Goal: Task Accomplishment & Management: Manage account settings

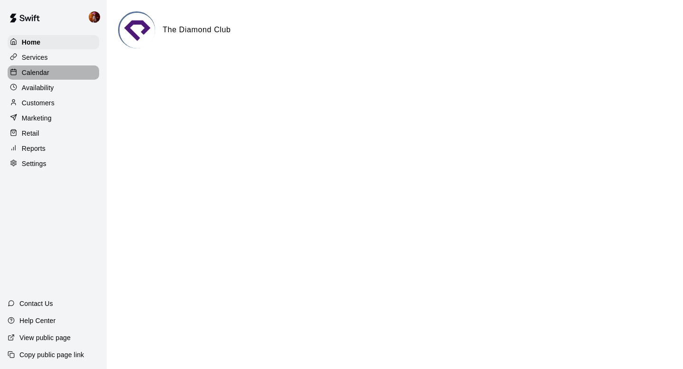
click at [28, 73] on p "Calendar" at bounding box center [36, 72] width 28 height 9
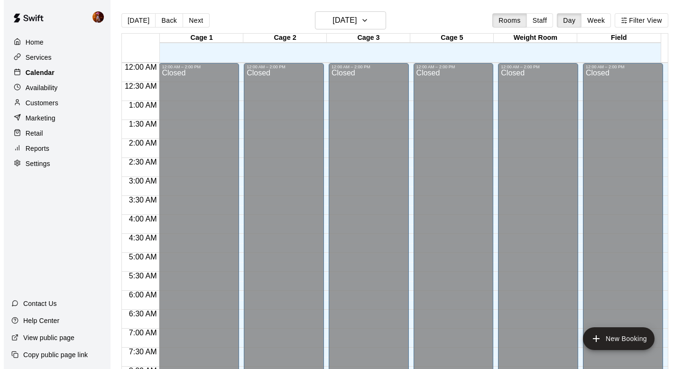
scroll to position [566, 0]
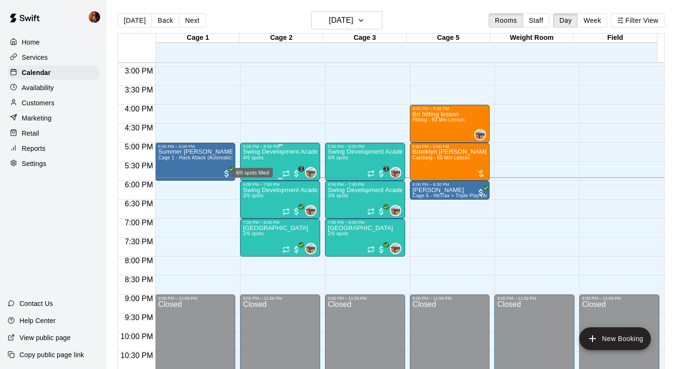
click at [250, 158] on span "4/6 spots" at bounding box center [253, 157] width 21 height 5
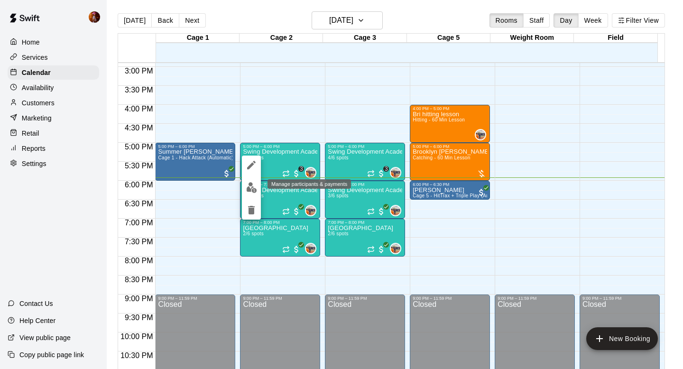
click at [250, 186] on img "edit" at bounding box center [251, 187] width 11 height 11
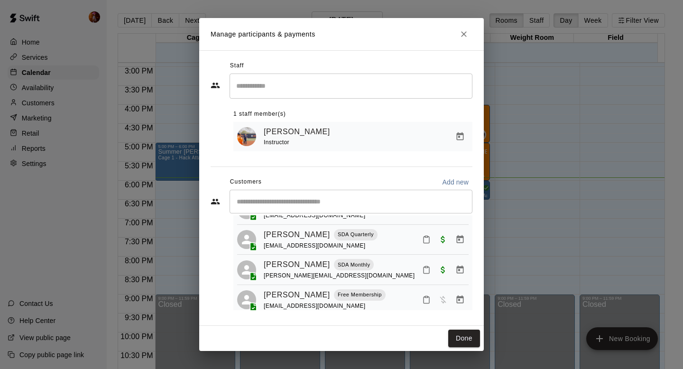
scroll to position [54, 0]
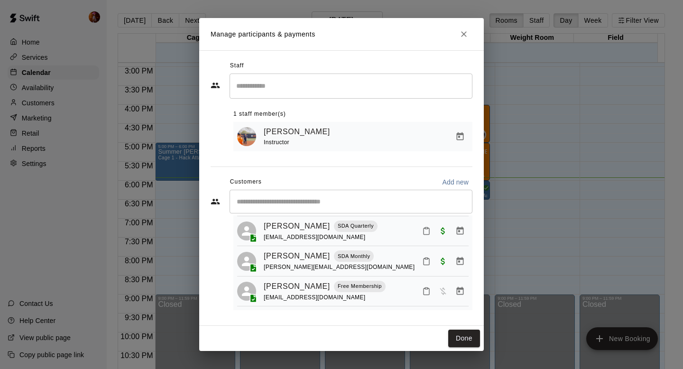
click at [559, 182] on div "Manage participants & payments Staff ​ 1 staff member(s) [PERSON_NAME] Instruct…" at bounding box center [341, 184] width 683 height 369
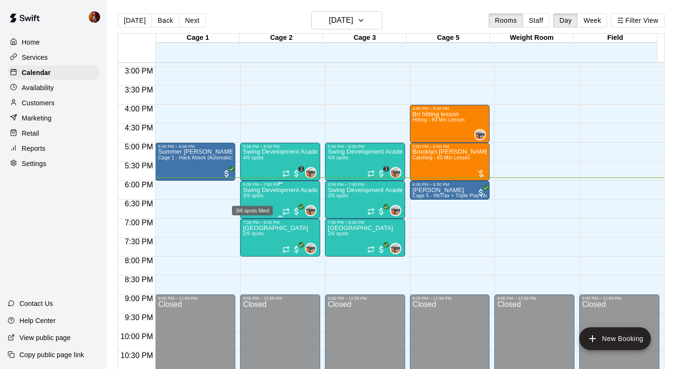
click at [256, 201] on div "3/6 spots filled" at bounding box center [252, 207] width 43 height 17
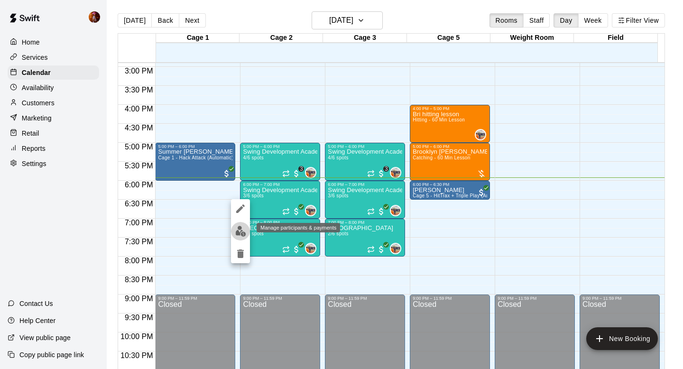
click at [242, 236] on img "edit" at bounding box center [240, 231] width 11 height 11
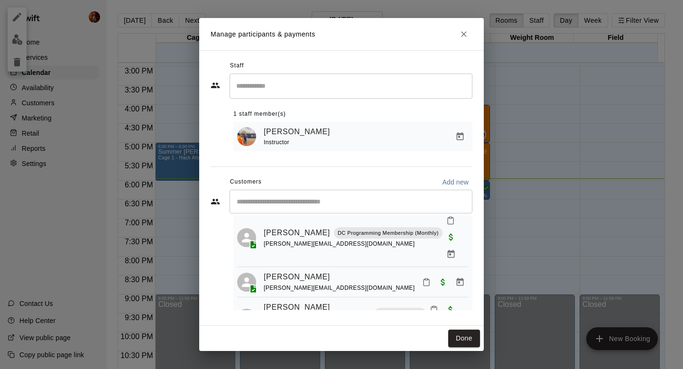
scroll to position [36, 0]
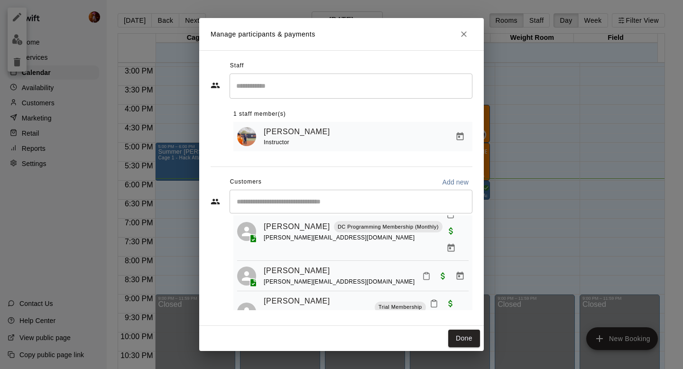
click at [538, 199] on div "Manage participants & payments Staff ​ 1 staff member(s) [PERSON_NAME] Instruct…" at bounding box center [341, 184] width 683 height 369
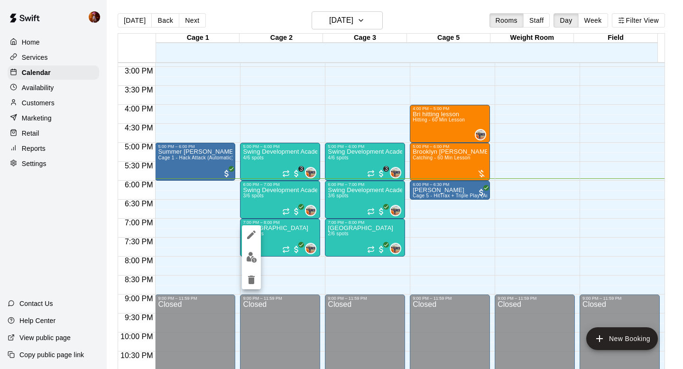
click at [255, 256] on img "edit" at bounding box center [251, 257] width 11 height 11
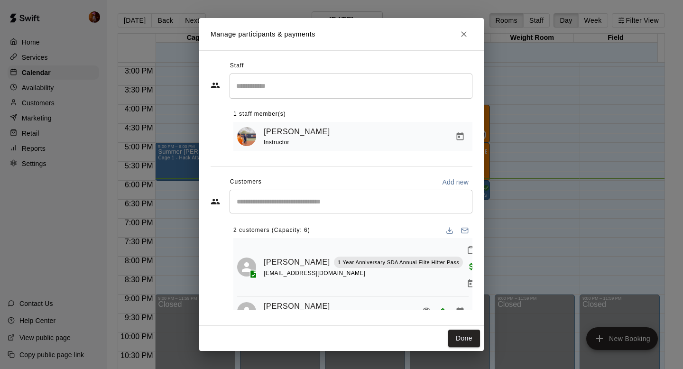
scroll to position [20, 0]
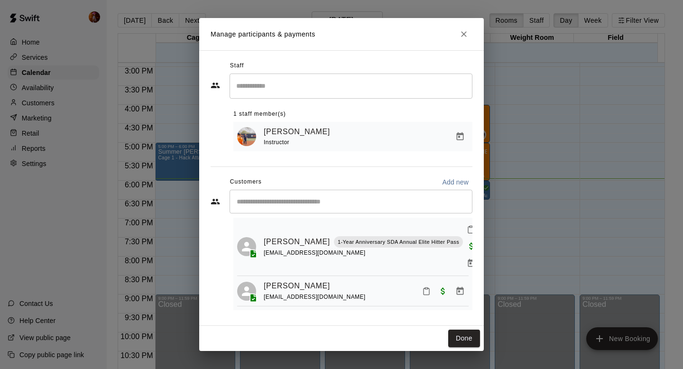
click at [604, 176] on div "Manage participants & payments Staff ​ 1 staff member(s) [PERSON_NAME] Instruct…" at bounding box center [341, 184] width 683 height 369
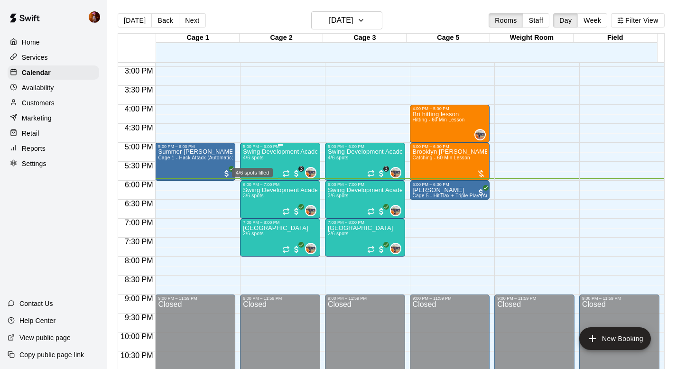
click at [262, 160] on span "4/6 spots" at bounding box center [253, 157] width 21 height 5
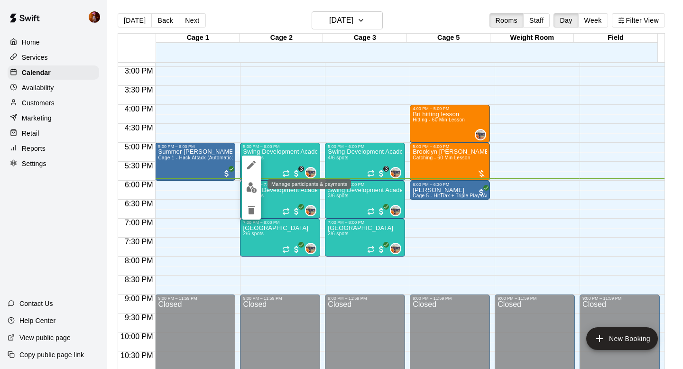
click at [253, 183] on img "edit" at bounding box center [251, 187] width 11 height 11
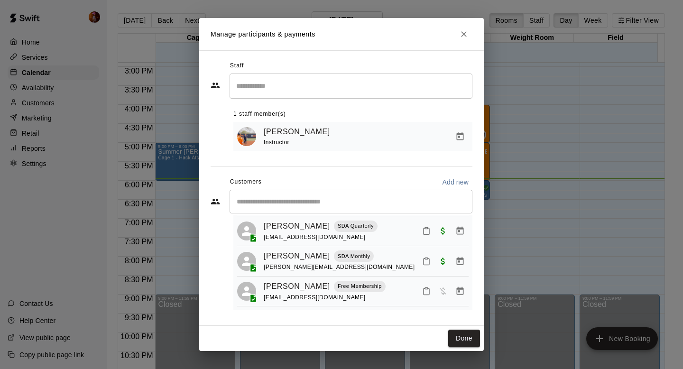
scroll to position [0, 0]
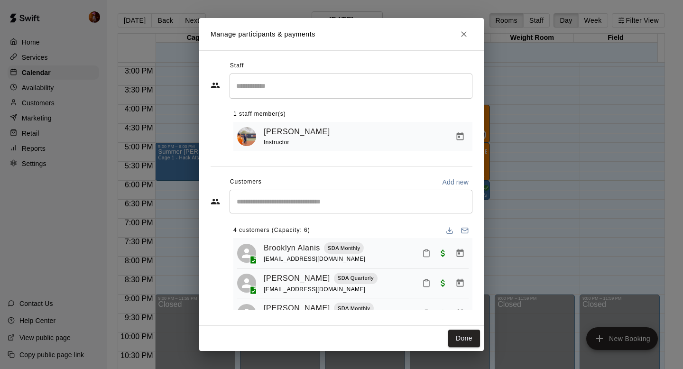
click at [560, 160] on div "Manage participants & payments Staff ​ 1 staff member(s) [PERSON_NAME] Instruct…" at bounding box center [341, 184] width 683 height 369
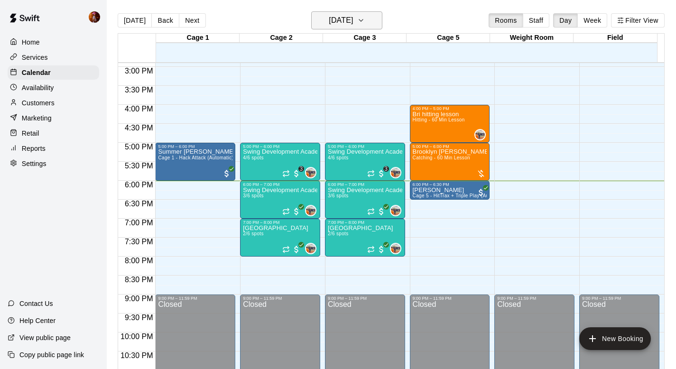
click at [334, 15] on h6 "[DATE]" at bounding box center [341, 20] width 24 height 13
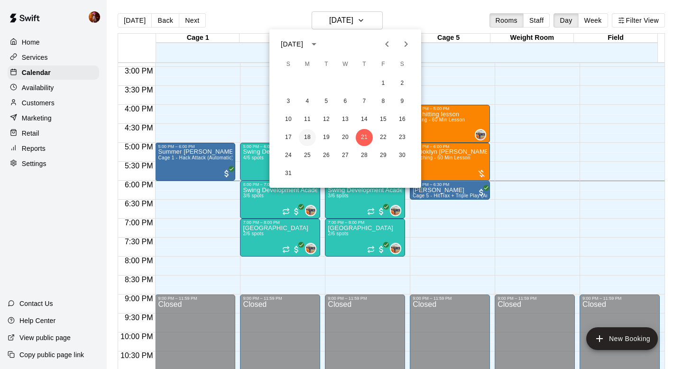
click at [313, 138] on button "18" at bounding box center [307, 137] width 17 height 17
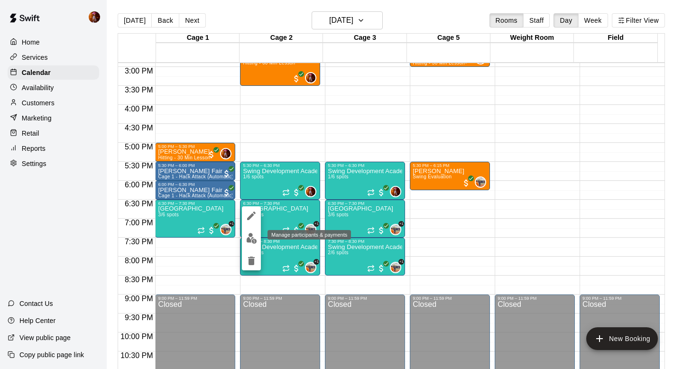
click at [249, 231] on button "edit" at bounding box center [251, 238] width 19 height 19
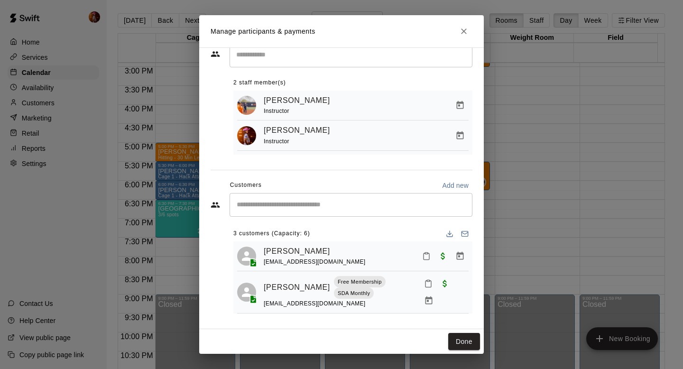
scroll to position [23, 0]
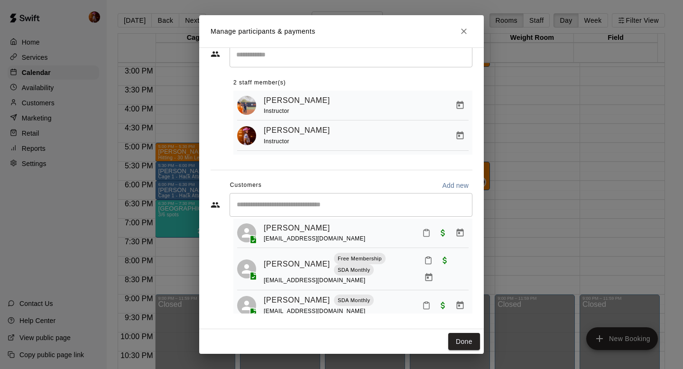
click at [294, 198] on div "​" at bounding box center [351, 205] width 243 height 24
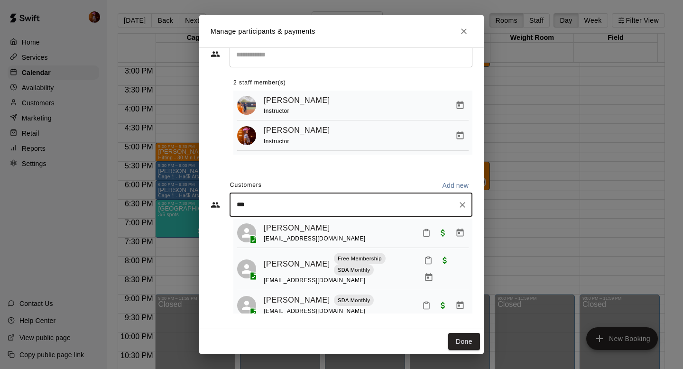
type input "****"
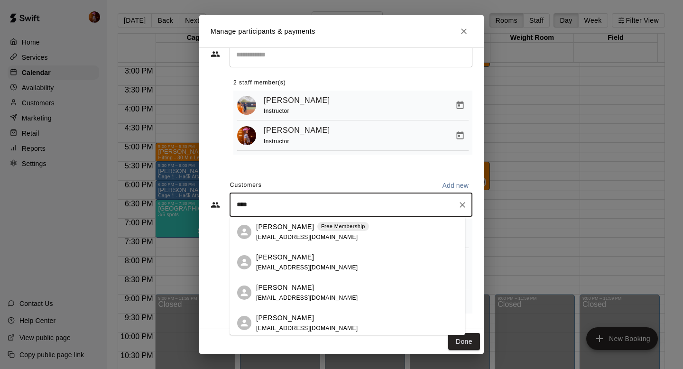
click at [300, 261] on p "[PERSON_NAME]" at bounding box center [285, 257] width 58 height 10
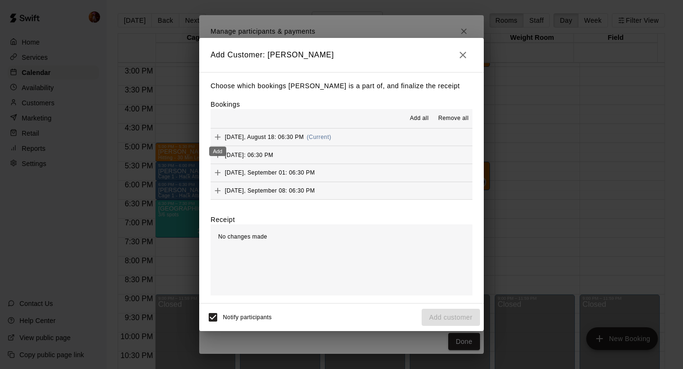
click at [220, 137] on icon "Add" at bounding box center [218, 137] width 6 height 6
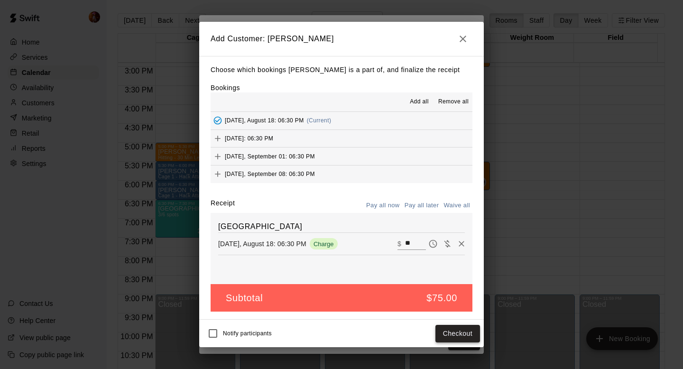
click at [453, 326] on button "Checkout" at bounding box center [458, 334] width 45 height 18
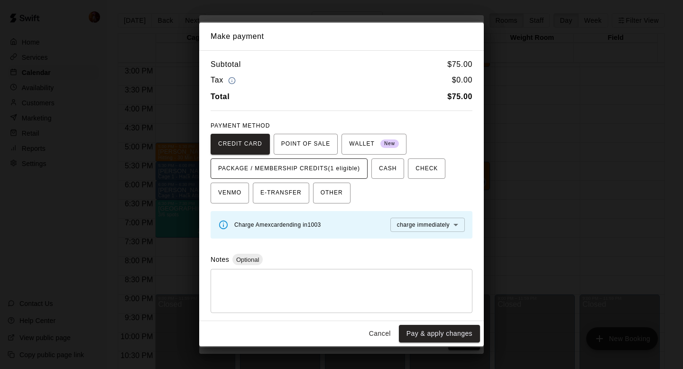
click at [341, 168] on span "PACKAGE / MEMBERSHIP CREDITS (1 eligible)" at bounding box center [289, 168] width 142 height 15
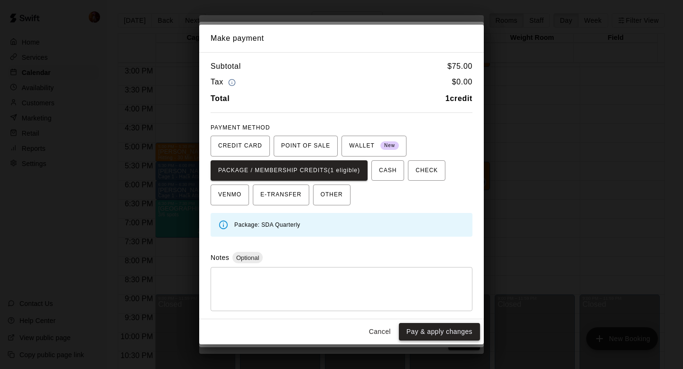
click at [443, 330] on button "Pay & apply changes" at bounding box center [439, 332] width 81 height 18
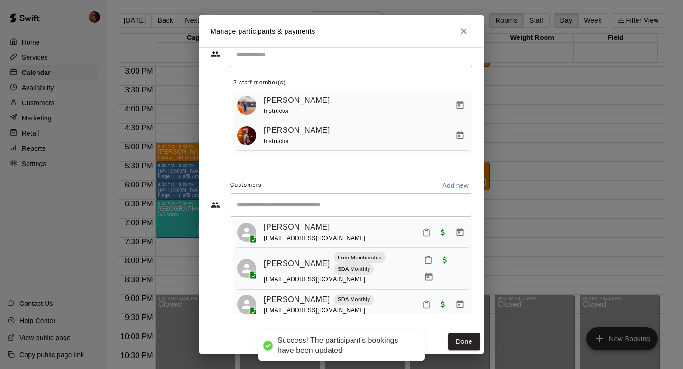
scroll to position [0, 0]
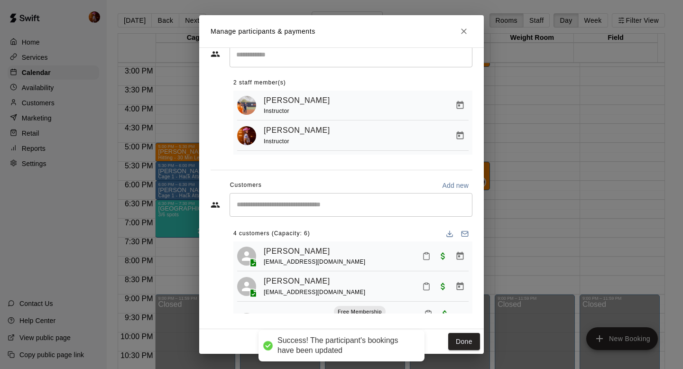
click at [290, 210] on div "​" at bounding box center [351, 205] width 243 height 24
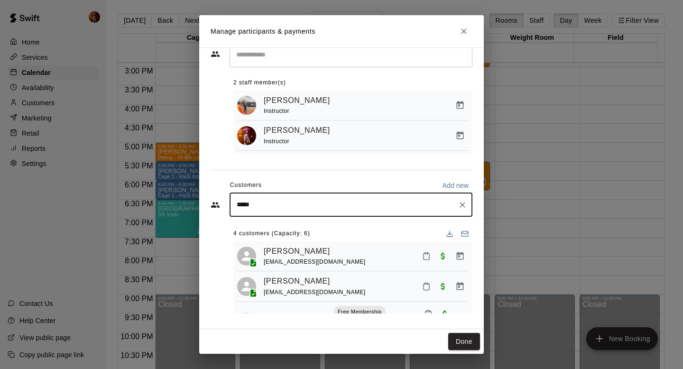
type input "******"
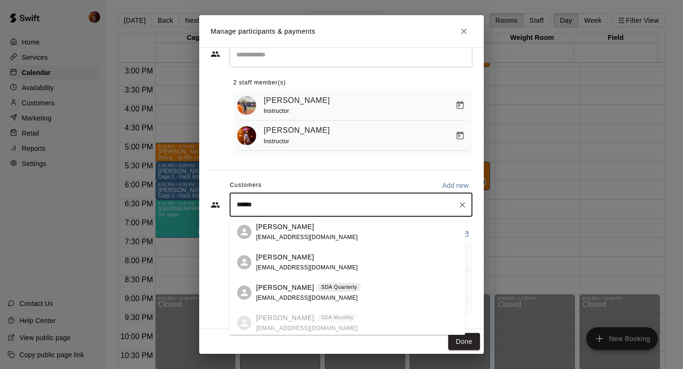
click at [309, 289] on div "[PERSON_NAME] SDA Quarterly" at bounding box center [308, 288] width 105 height 10
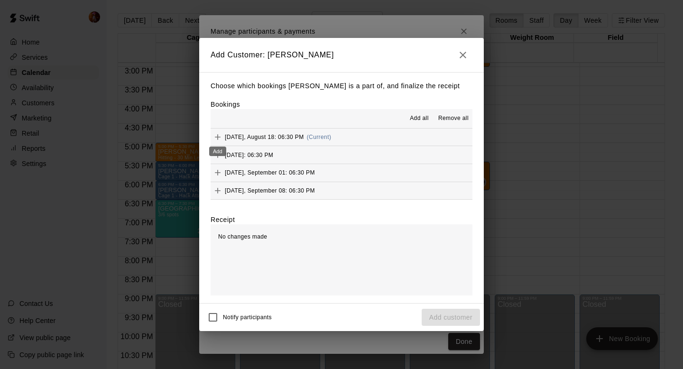
click at [220, 131] on button "Add" at bounding box center [218, 137] width 14 height 14
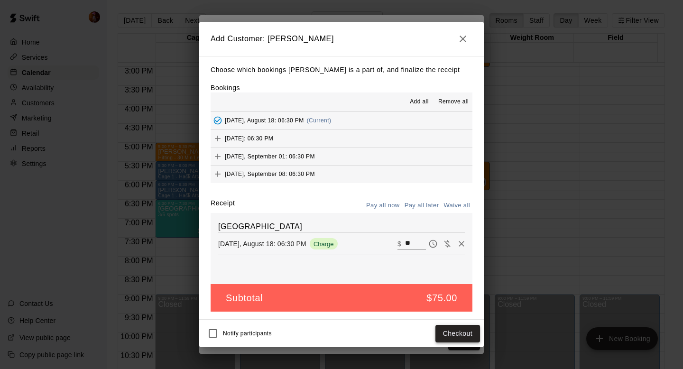
click at [447, 334] on button "Checkout" at bounding box center [458, 334] width 45 height 18
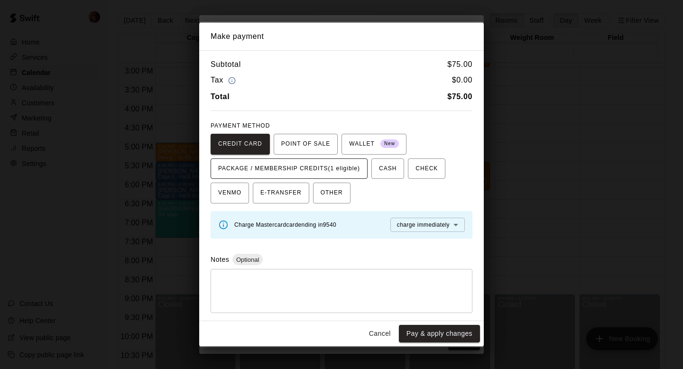
click at [314, 169] on span "PACKAGE / MEMBERSHIP CREDITS (1 eligible)" at bounding box center [289, 168] width 142 height 15
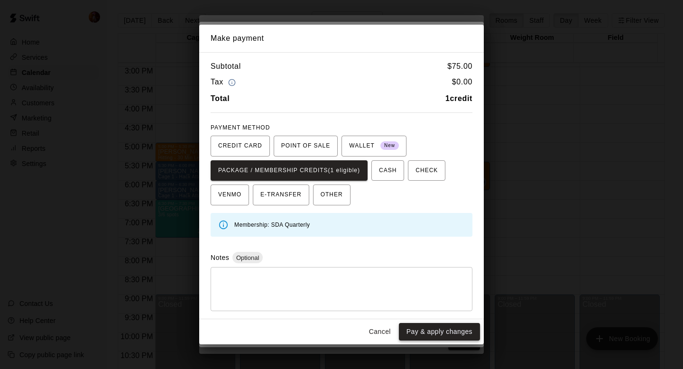
click at [418, 324] on button "Pay & apply changes" at bounding box center [439, 332] width 81 height 18
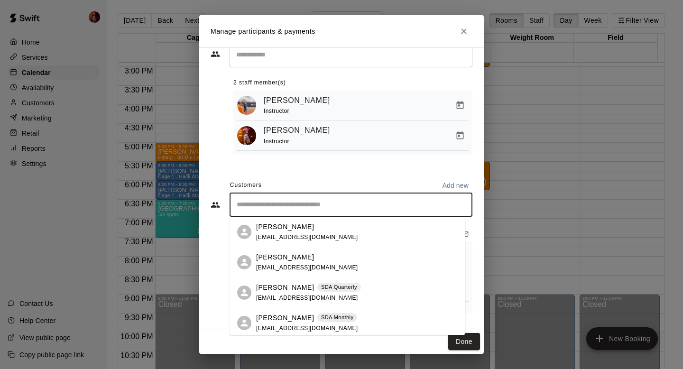
click at [296, 201] on input "Start typing to search customers..." at bounding box center [351, 204] width 234 height 9
type input "*"
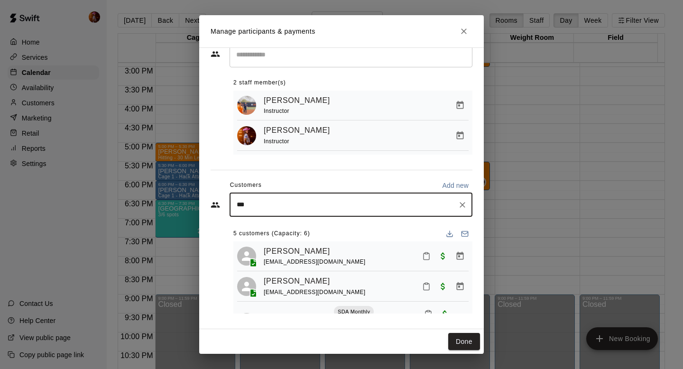
type input "****"
click at [324, 232] on div "[PERSON_NAME] [EMAIL_ADDRESS][DOMAIN_NAME]" at bounding box center [357, 232] width 202 height 20
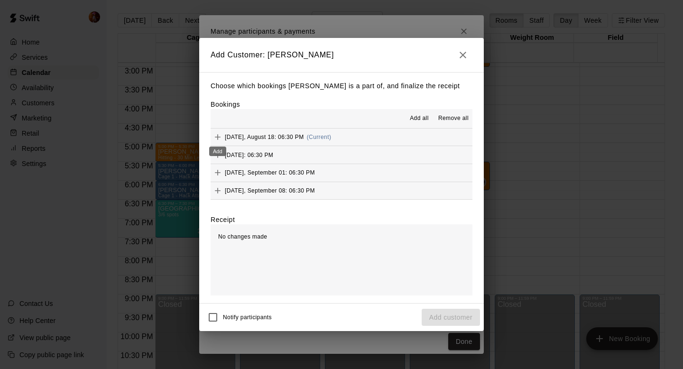
click at [221, 133] on icon "Add" at bounding box center [217, 136] width 9 height 9
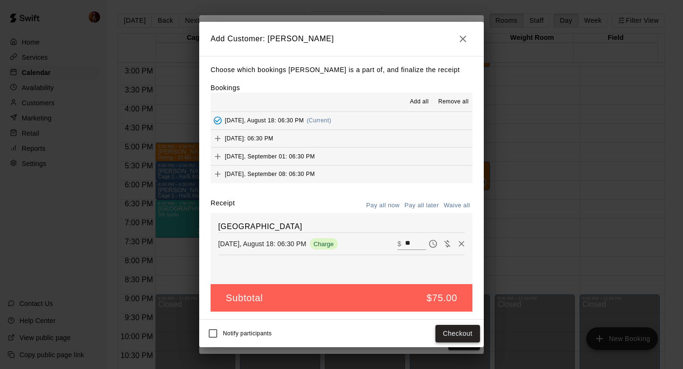
click at [464, 328] on button "Checkout" at bounding box center [458, 334] width 45 height 18
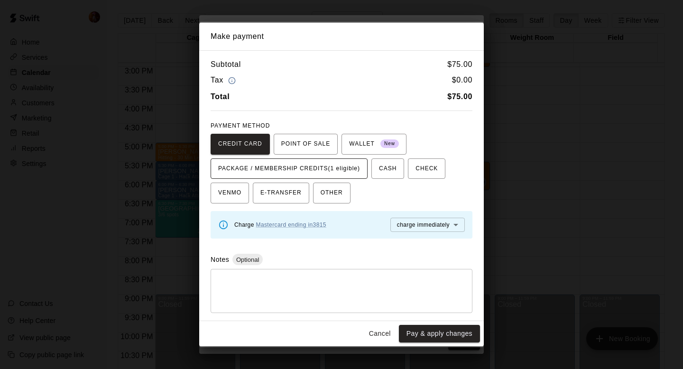
click at [312, 175] on span "PACKAGE / MEMBERSHIP CREDITS (1 eligible)" at bounding box center [289, 168] width 142 height 15
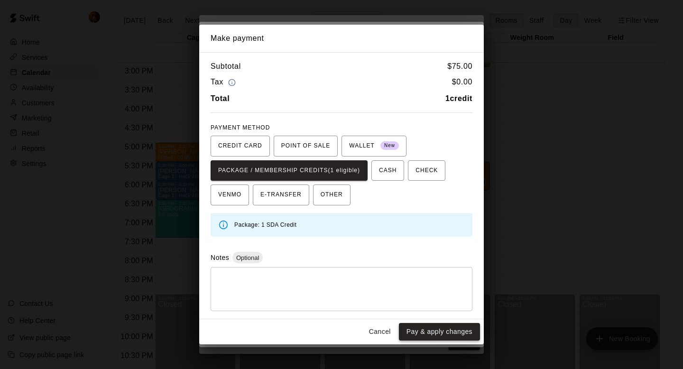
click at [435, 333] on button "Pay & apply changes" at bounding box center [439, 332] width 81 height 18
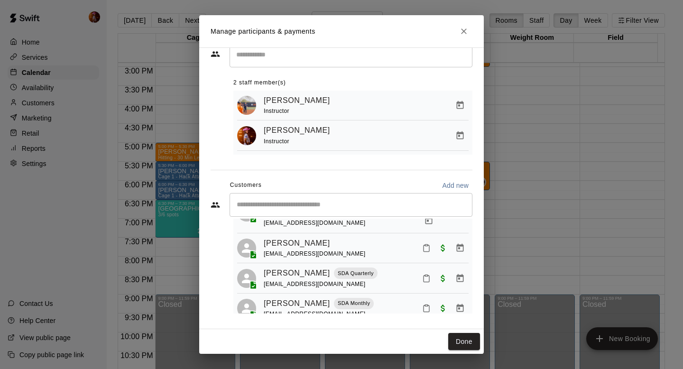
scroll to position [115, 0]
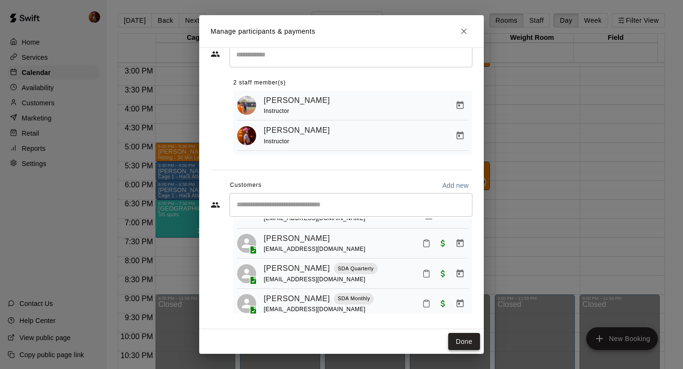
click at [468, 336] on button "Done" at bounding box center [464, 342] width 32 height 18
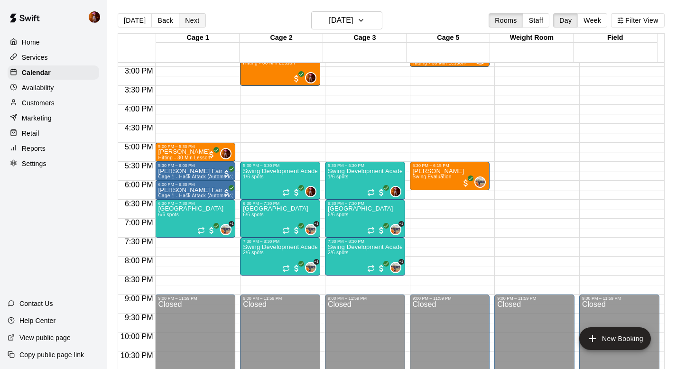
click at [194, 20] on button "Next" at bounding box center [192, 20] width 27 height 14
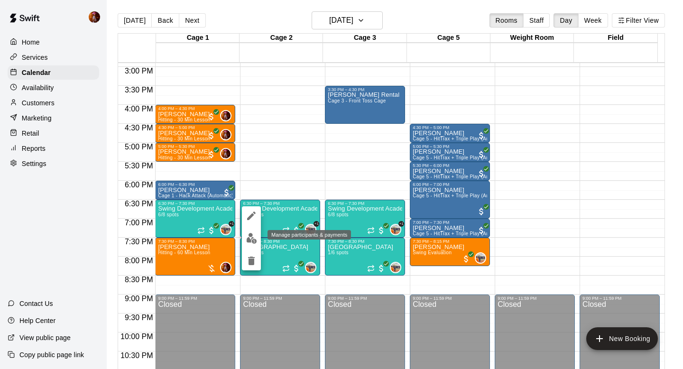
click at [252, 232] on button "edit" at bounding box center [251, 238] width 19 height 19
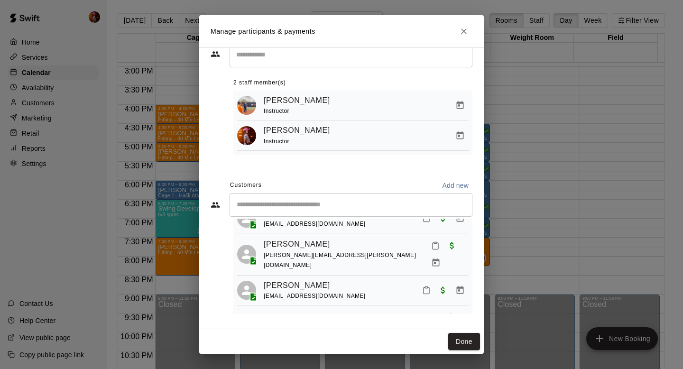
scroll to position [140, 0]
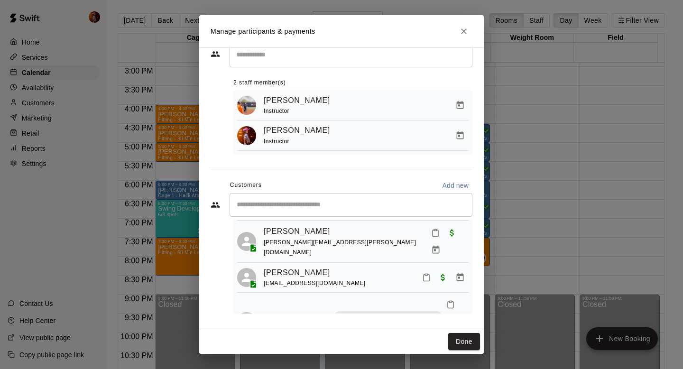
click at [531, 196] on div "Manage participants & payments Staff ​ 2 staff member(s) [PERSON_NAME] Instruct…" at bounding box center [341, 184] width 683 height 369
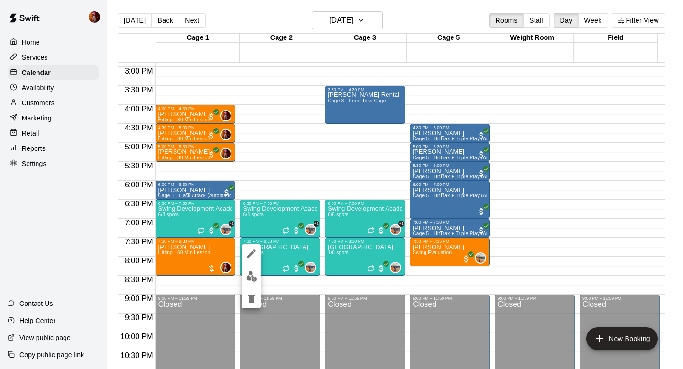
click at [190, 24] on div at bounding box center [341, 184] width 683 height 369
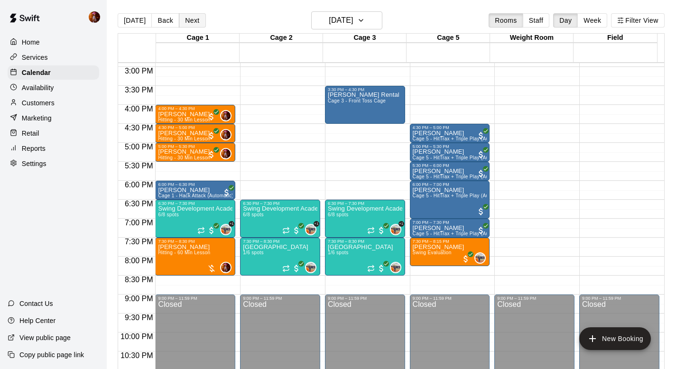
click at [193, 14] on button "Next" at bounding box center [192, 20] width 27 height 14
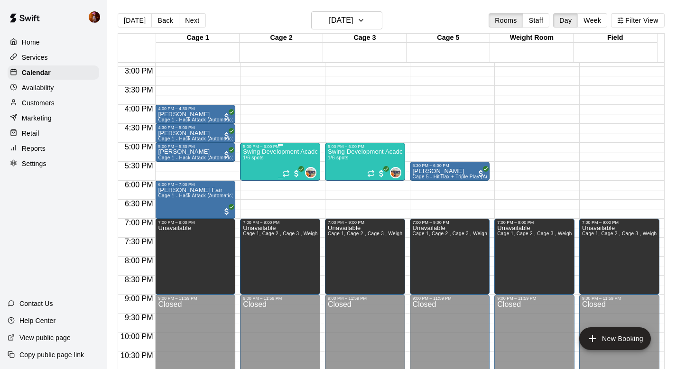
click at [261, 165] on div "Swing Development Academy 12U/14U 1/6 spots" at bounding box center [280, 333] width 75 height 369
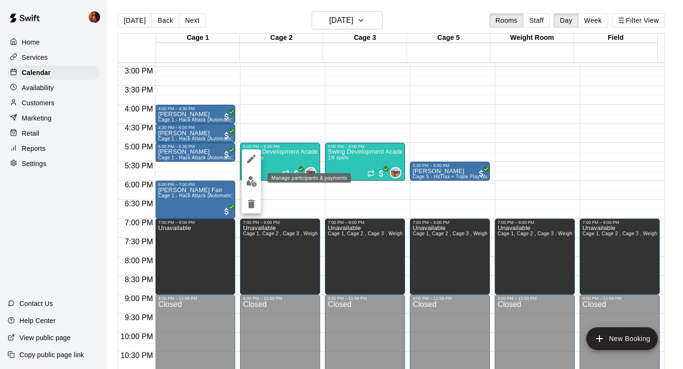
click at [250, 181] on img "edit" at bounding box center [251, 181] width 11 height 11
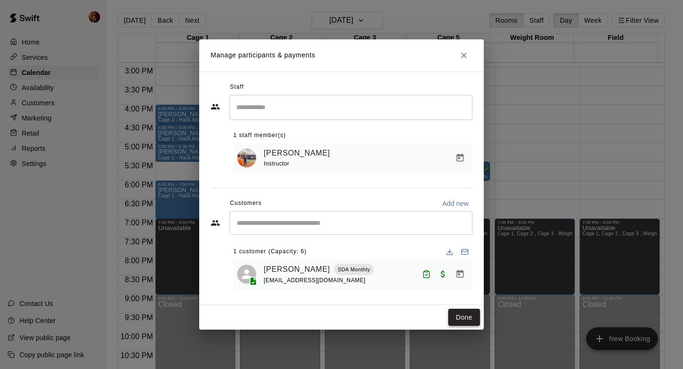
click at [475, 311] on button "Done" at bounding box center [464, 318] width 32 height 18
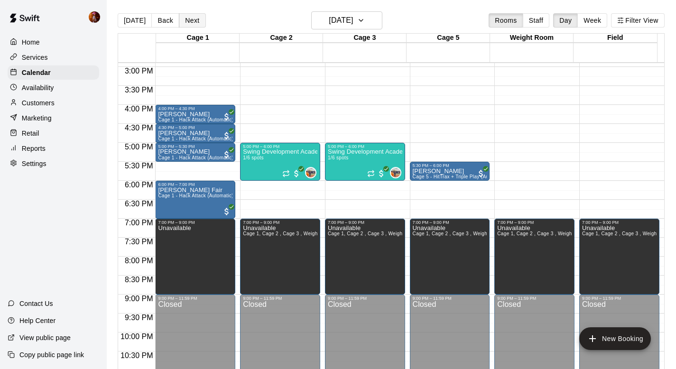
click at [186, 16] on button "Next" at bounding box center [192, 20] width 27 height 14
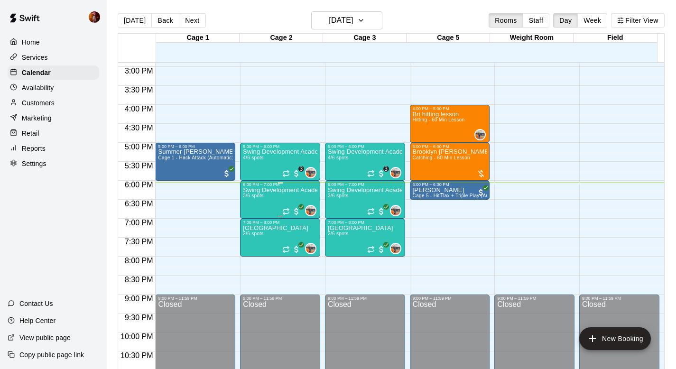
click at [254, 196] on span "3/6 spots" at bounding box center [253, 195] width 21 height 5
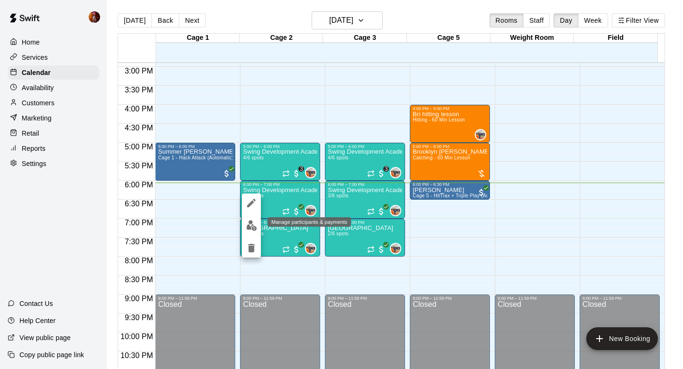
click at [244, 226] on button "edit" at bounding box center [251, 225] width 19 height 19
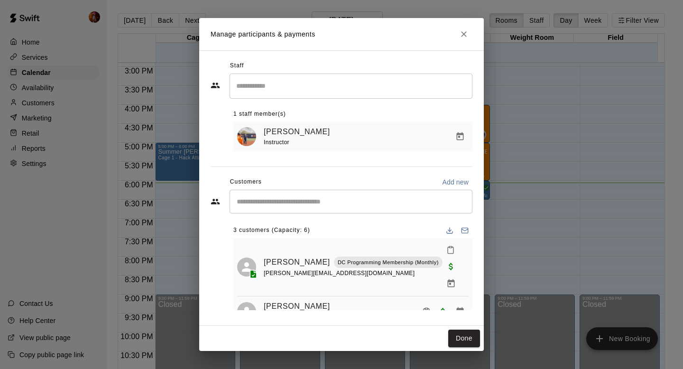
scroll to position [36, 0]
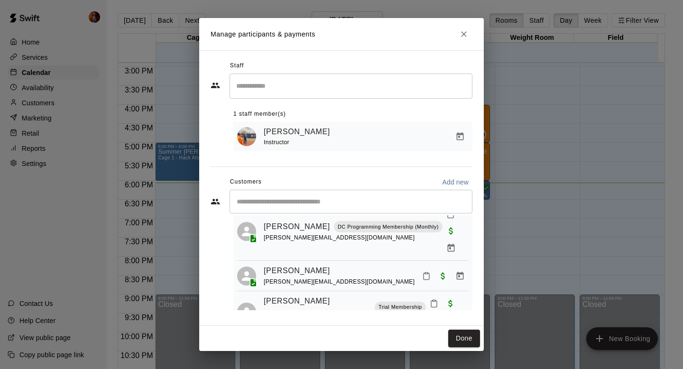
click at [555, 228] on div "Manage participants & payments Staff ​ 1 staff member(s) [PERSON_NAME] Instruct…" at bounding box center [341, 184] width 683 height 369
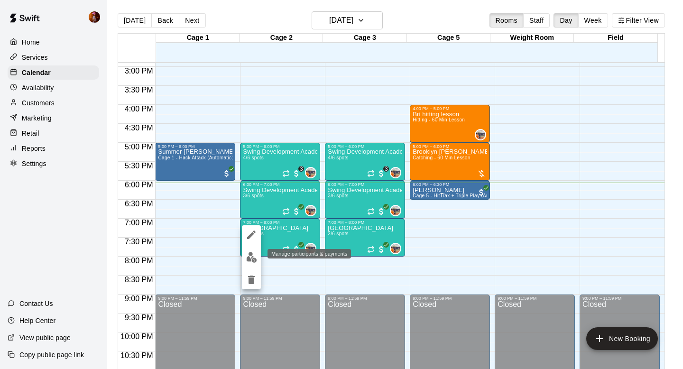
click at [245, 256] on button "edit" at bounding box center [251, 257] width 19 height 19
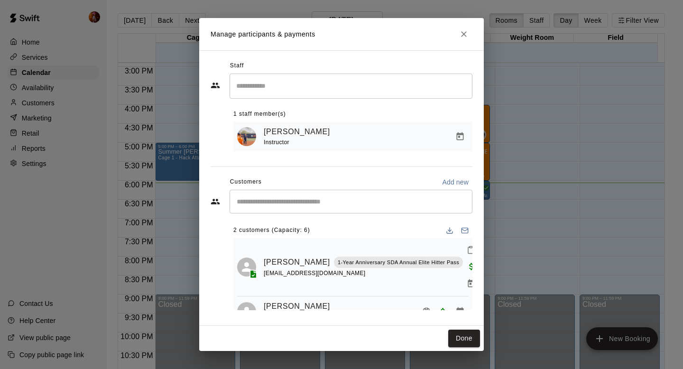
scroll to position [20, 0]
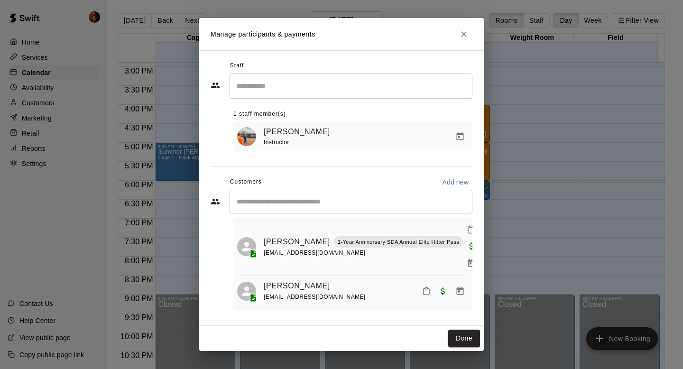
click at [515, 180] on div "Manage participants & payments Staff ​ 1 staff member(s) [PERSON_NAME] Instruct…" at bounding box center [341, 184] width 683 height 369
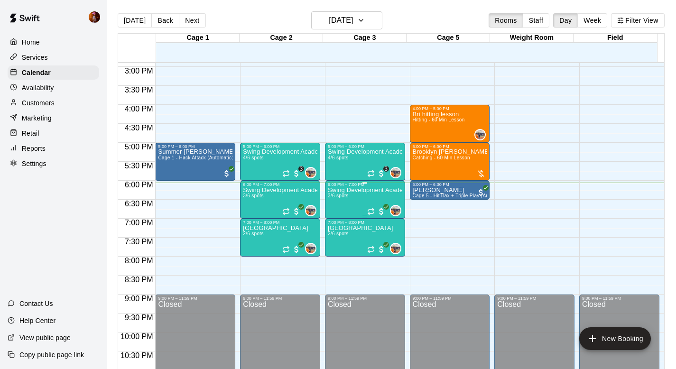
click at [342, 207] on div "Swing Development Academy 12U/14U 3/6 spots" at bounding box center [365, 371] width 75 height 369
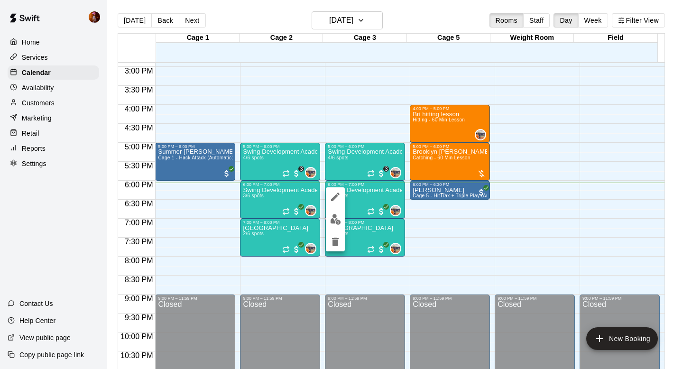
click at [336, 218] on img "edit" at bounding box center [335, 219] width 11 height 11
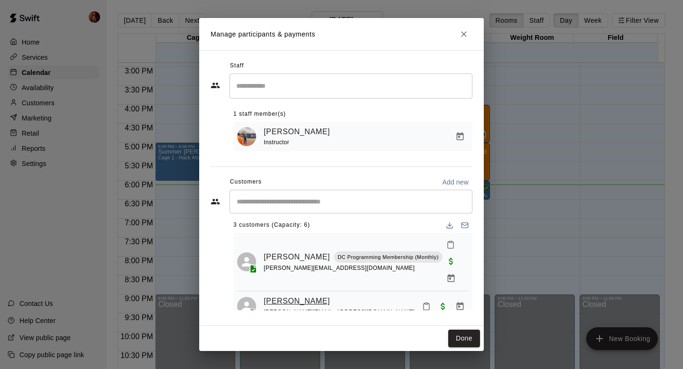
scroll to position [0, 0]
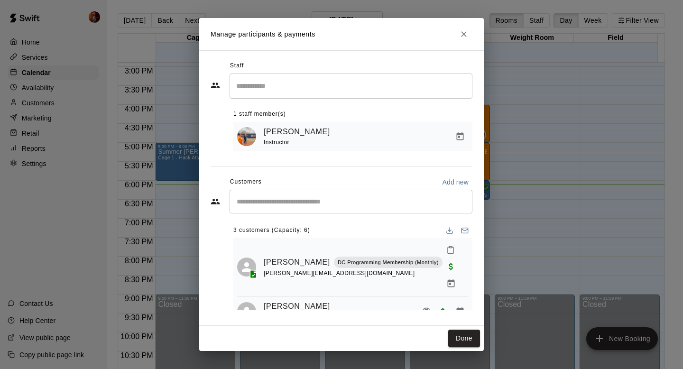
click at [497, 196] on div "Manage participants & payments Staff ​ 1 staff member(s) [PERSON_NAME] Instruct…" at bounding box center [341, 184] width 683 height 369
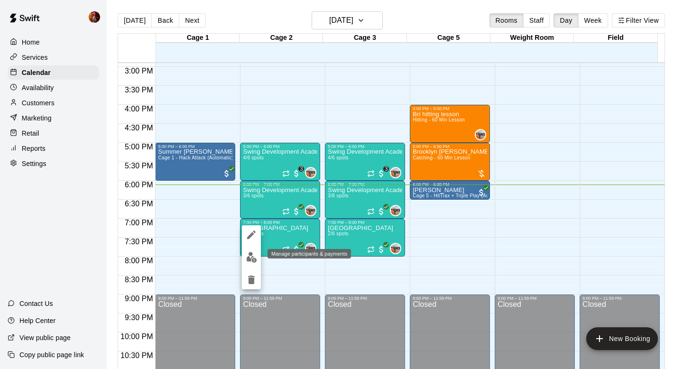
click at [248, 260] on img "edit" at bounding box center [251, 257] width 11 height 11
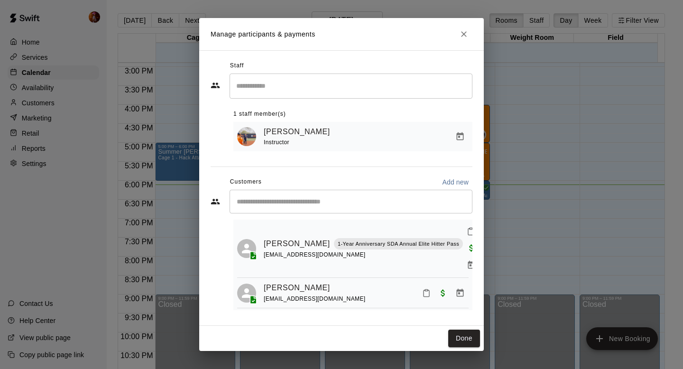
scroll to position [20, 0]
